Goal: Information Seeking & Learning: Learn about a topic

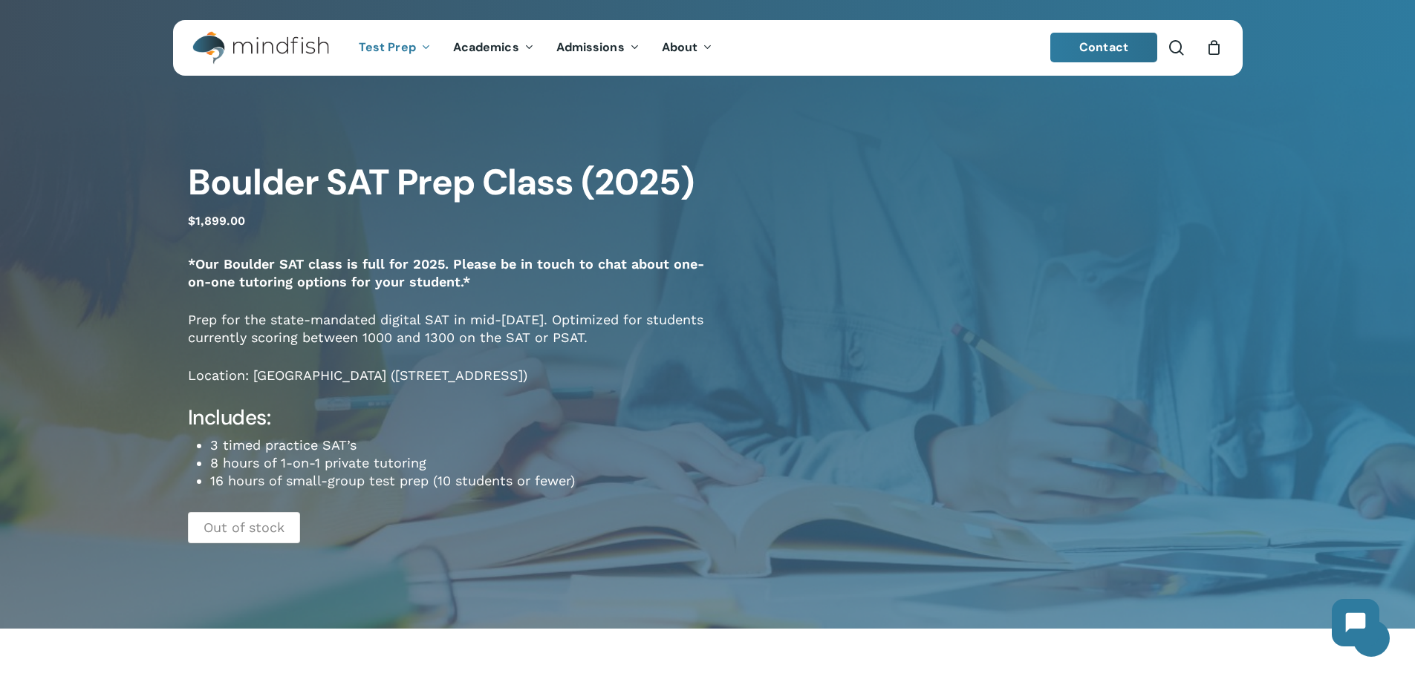
click at [247, 529] on p "Out of stock" at bounding box center [244, 527] width 112 height 31
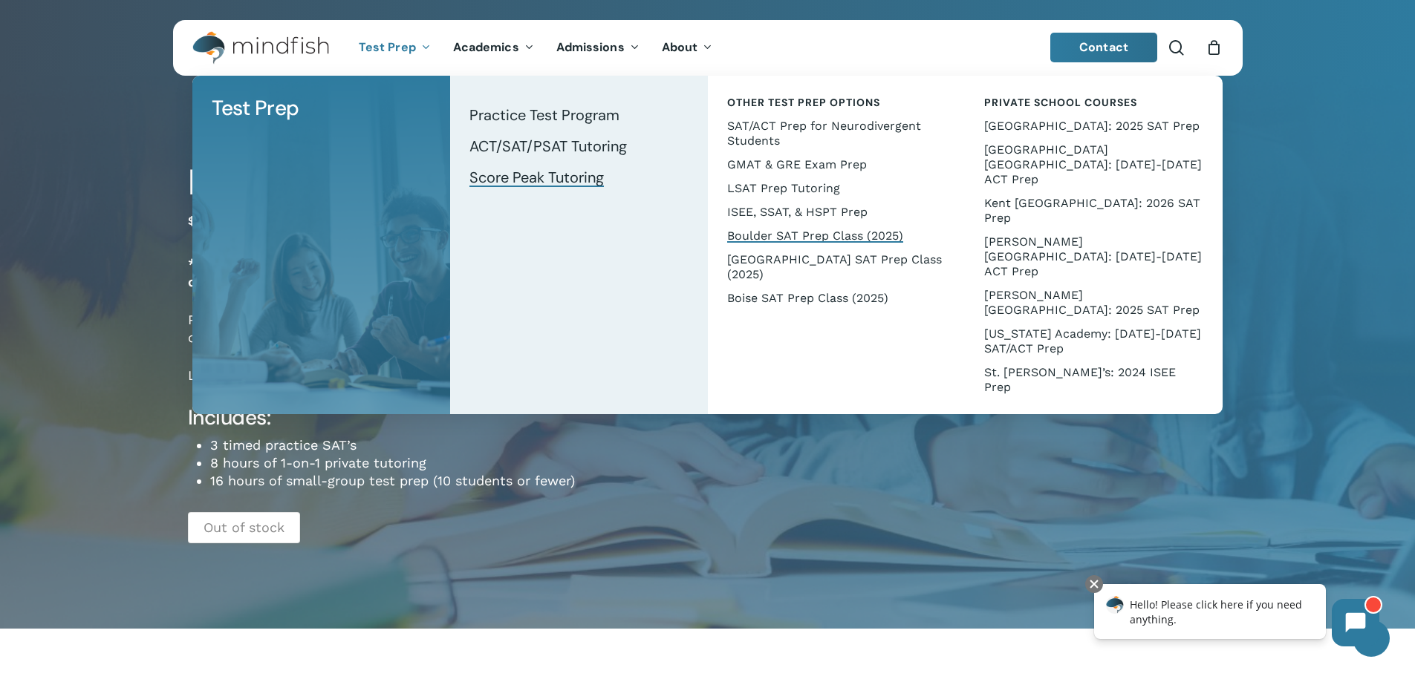
click at [527, 174] on span "Score Peak Tutoring" at bounding box center [536, 177] width 134 height 19
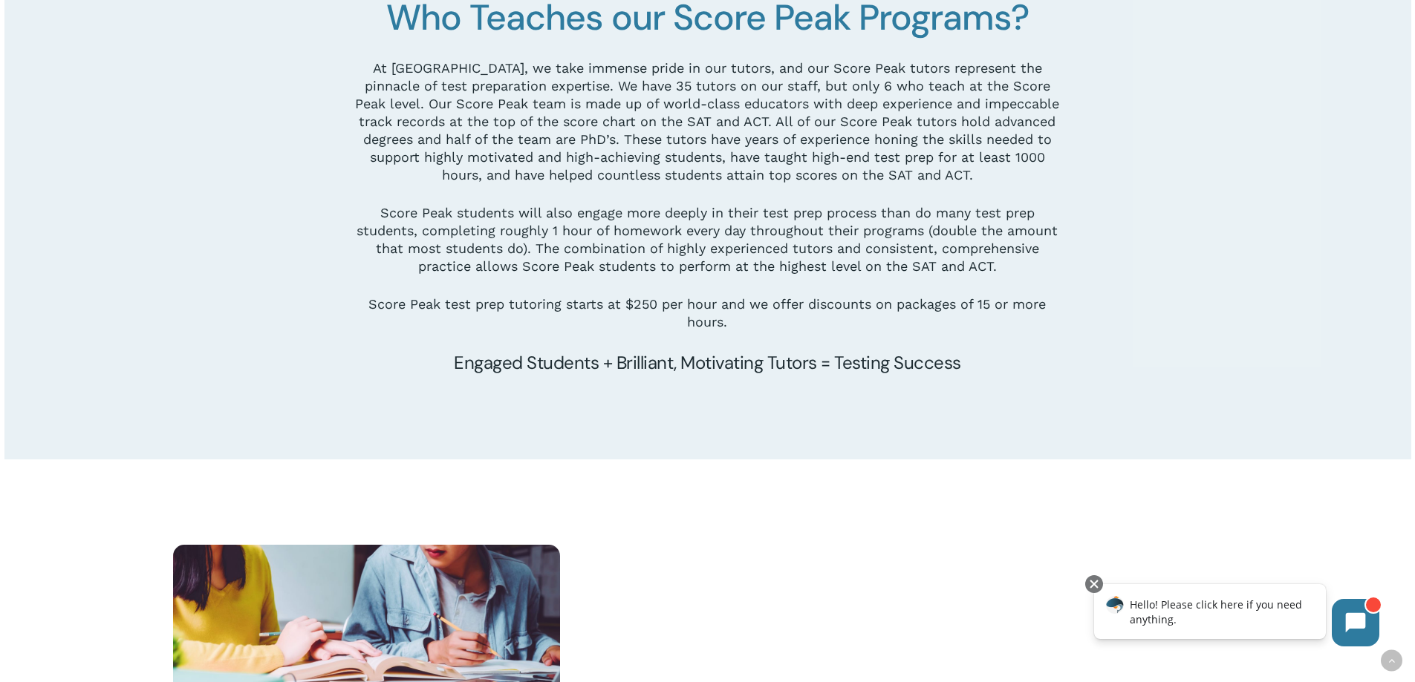
scroll to position [1857, 0]
